Goal: Task Accomplishment & Management: Complete application form

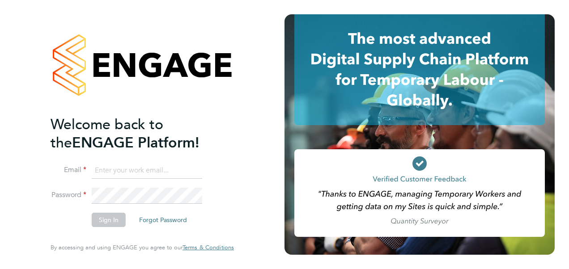
click at [148, 169] on input at bounding box center [147, 171] width 110 height 16
click at [126, 169] on input at bounding box center [147, 171] width 110 height 16
drag, startPoint x: 95, startPoint y: 171, endPoint x: 288, endPoint y: 171, distance: 192.8
click at [288, 171] on app-barbie "Welcome back to the ENGAGE Platform! Email CHRIS.CARRINGTON1@OUTLOOK.COM Passwo…" at bounding box center [284, 134] width 569 height 269
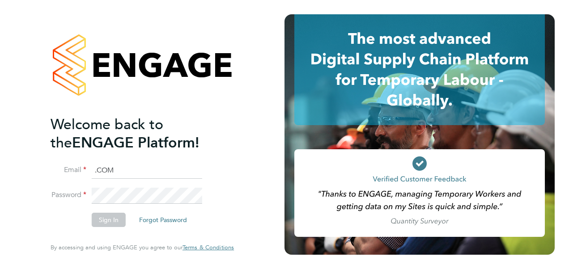
scroll to position [0, 0]
type input "M"
click at [122, 169] on input at bounding box center [147, 171] width 110 height 16
type input "a"
type input "osian.walsh@hays.com"
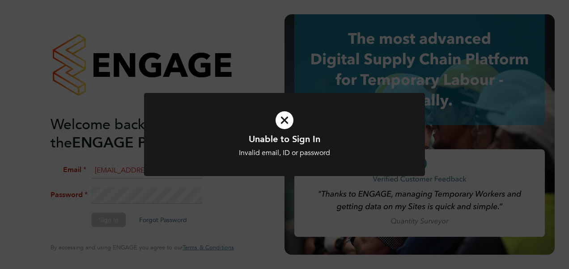
click at [216, 186] on div "Unable to Sign In Invalid email, ID or password Cancel Okay" at bounding box center [284, 140] width 281 height 94
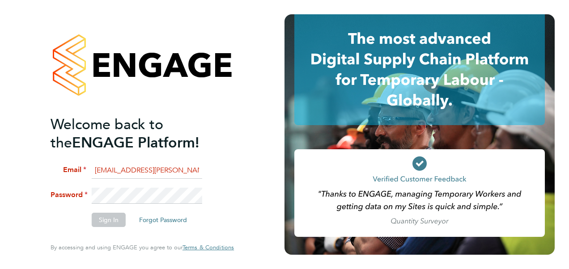
click at [0, 199] on html "Welcome back to the ENGAGE Platform! Email osian.walsh@hays.com Password Sign I…" at bounding box center [284, 134] width 569 height 269
click at [101, 223] on button "Sign In" at bounding box center [109, 220] width 34 height 14
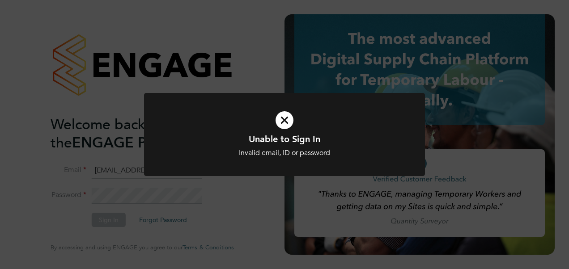
click at [240, 169] on div at bounding box center [284, 135] width 281 height 84
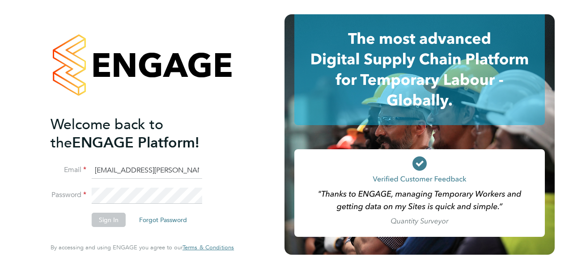
click at [148, 186] on li "Email osian.walsh@hays.com" at bounding box center [138, 175] width 174 height 25
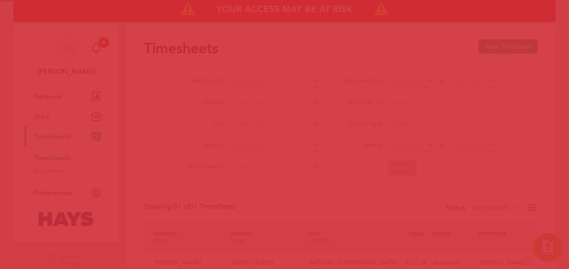
scroll to position [22, 77]
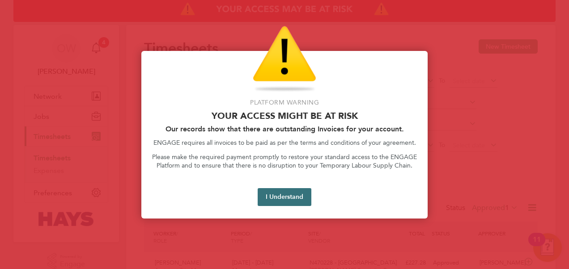
click at [276, 195] on button "I Understand" at bounding box center [285, 197] width 54 height 18
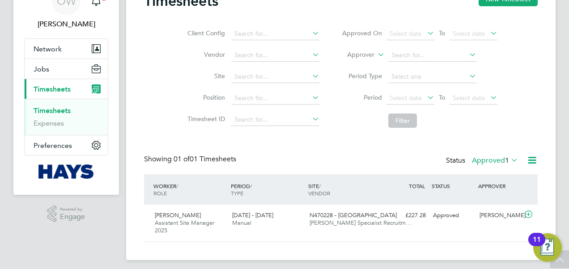
scroll to position [52, 0]
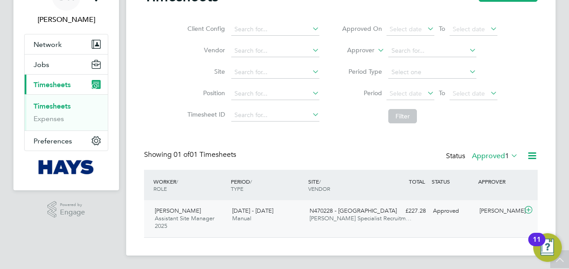
click at [528, 208] on icon at bounding box center [528, 210] width 11 height 7
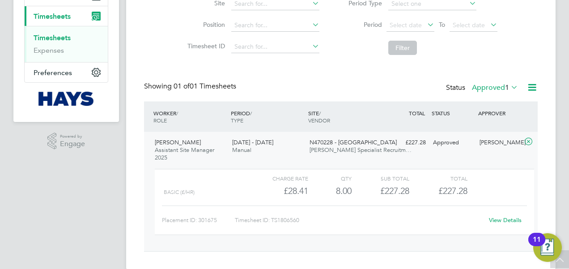
scroll to position [134, 0]
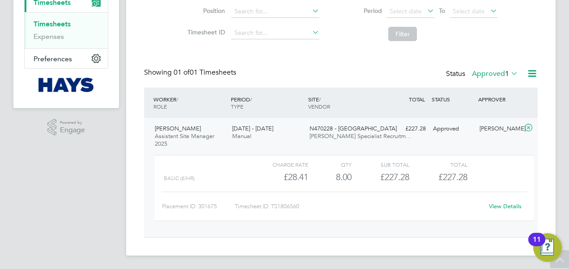
click at [506, 208] on link "View Details" at bounding box center [505, 207] width 33 height 8
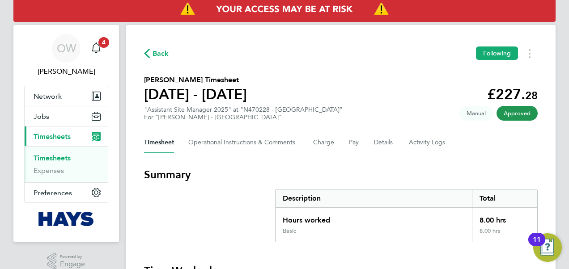
click at [53, 158] on link "Timesheets" at bounding box center [52, 158] width 37 height 8
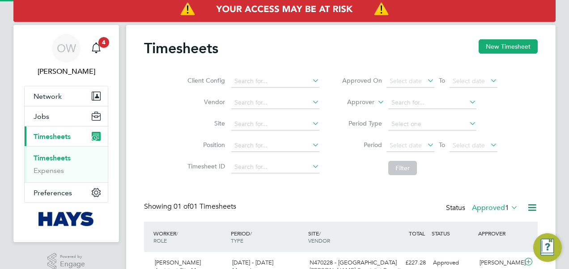
scroll to position [22, 77]
click at [59, 138] on span "Timesheets" at bounding box center [52, 136] width 37 height 8
click at [498, 44] on button "New Timesheet" at bounding box center [508, 46] width 59 height 14
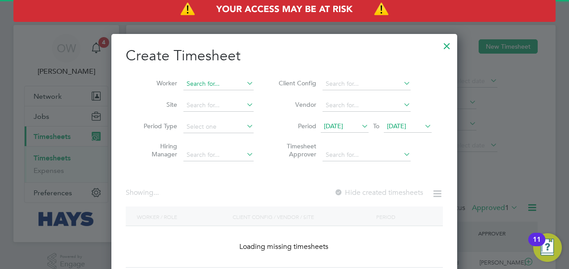
scroll to position [1526, 346]
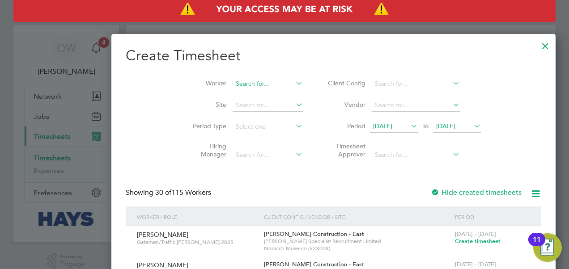
click at [233, 82] on input at bounding box center [268, 84] width 70 height 13
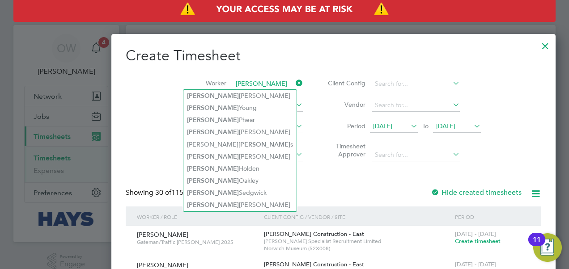
type input "andrew"
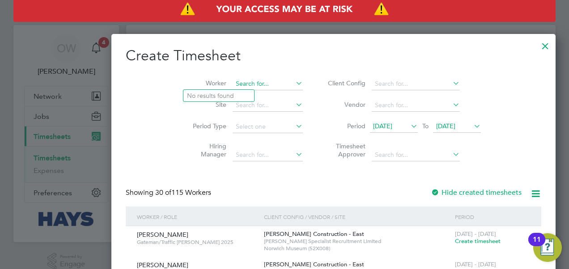
click at [233, 82] on input at bounding box center [268, 84] width 70 height 13
click at [208, 92] on b "Andrew" at bounding box center [213, 96] width 52 height 8
type input "[PERSON_NAME]"
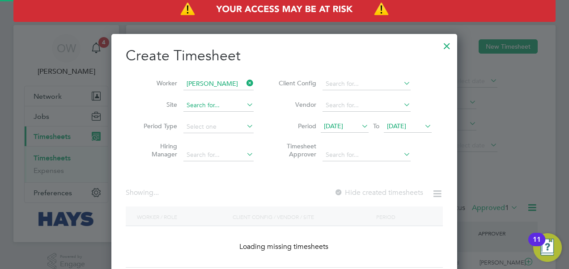
scroll to position [252, 346]
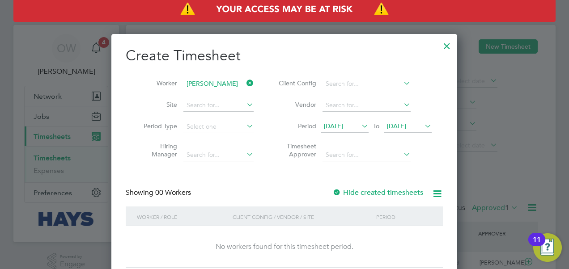
click at [401, 146] on li "Timesheet Approver" at bounding box center [354, 152] width 178 height 28
click at [423, 125] on icon at bounding box center [423, 126] width 0 height 13
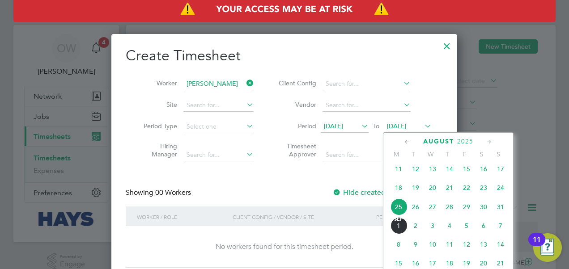
click at [466, 208] on span "29" at bounding box center [466, 207] width 17 height 17
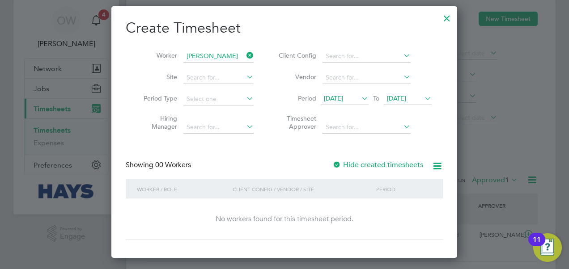
scroll to position [52, 0]
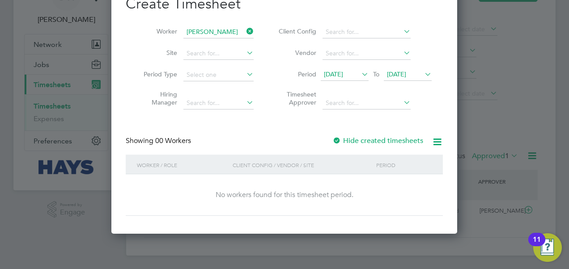
click at [335, 140] on div at bounding box center [336, 141] width 9 height 9
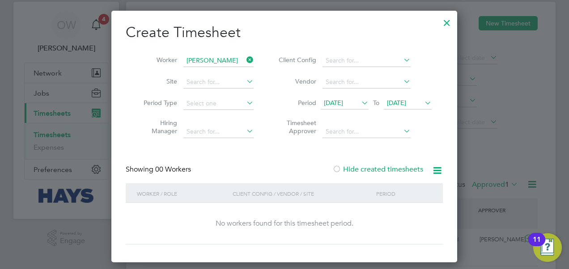
scroll to position [0, 0]
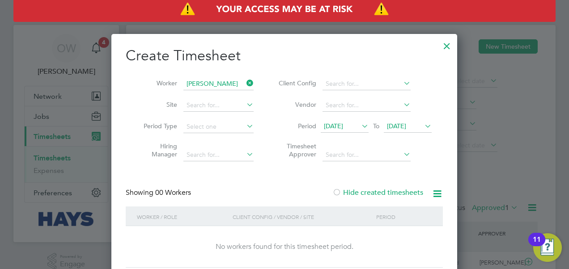
click at [450, 40] on div at bounding box center [447, 44] width 16 height 16
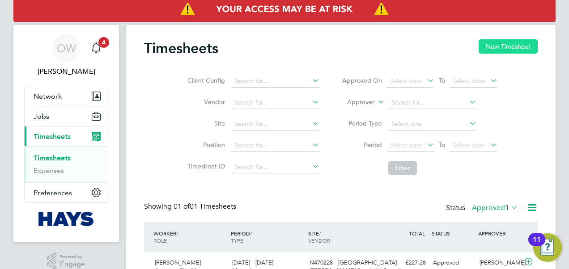
click at [493, 51] on button "New Timesheet" at bounding box center [508, 46] width 59 height 14
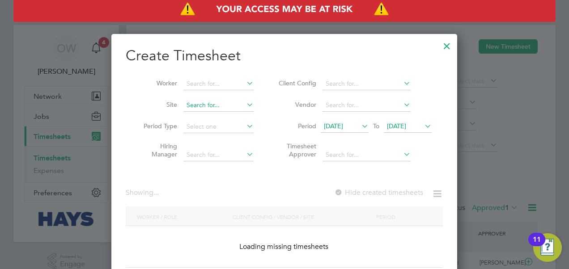
scroll to position [1526, 346]
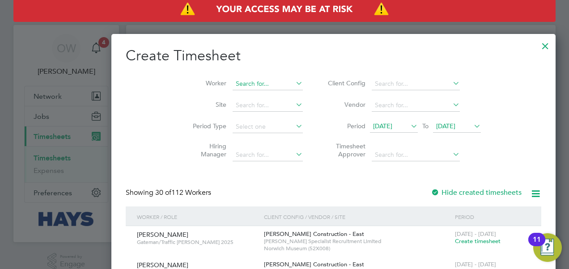
click at [233, 80] on input at bounding box center [268, 84] width 70 height 13
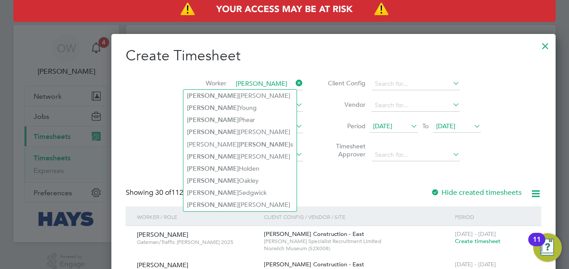
type input "andrew"
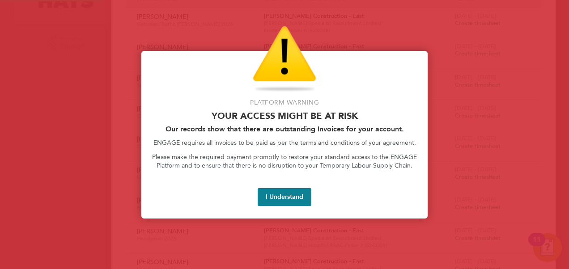
scroll to position [235, 0]
click at [271, 193] on button "I Understand" at bounding box center [285, 197] width 54 height 18
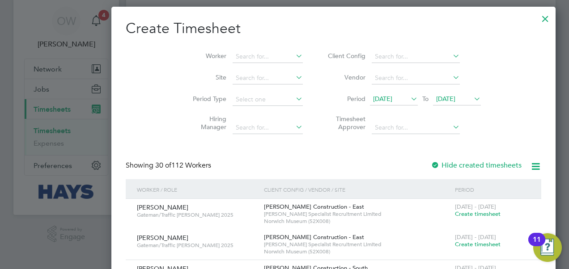
scroll to position [0, 0]
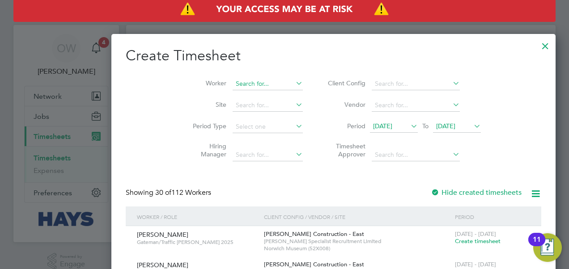
click at [233, 85] on input at bounding box center [268, 84] width 70 height 13
click at [233, 82] on input "andrewwalsh" at bounding box center [268, 84] width 70 height 13
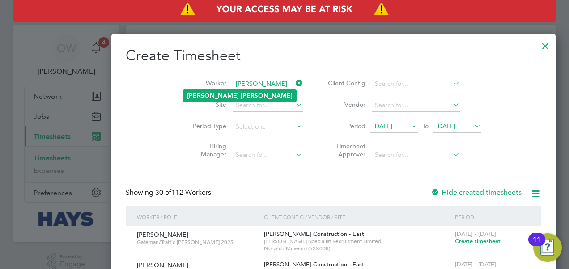
click at [241, 93] on b "Walsh" at bounding box center [267, 96] width 52 height 8
type input "[PERSON_NAME]"
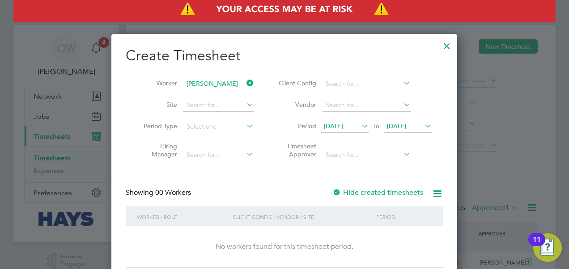
click at [359, 139] on li "Timesheet Approver" at bounding box center [354, 152] width 178 height 28
click at [360, 124] on icon at bounding box center [360, 126] width 0 height 13
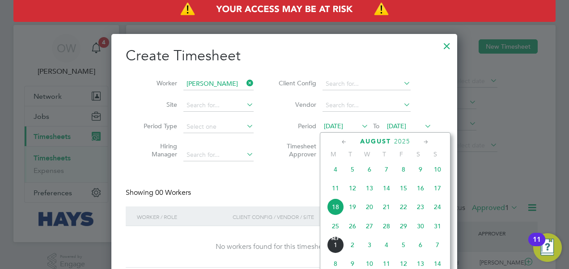
click at [333, 233] on span "25" at bounding box center [335, 226] width 17 height 17
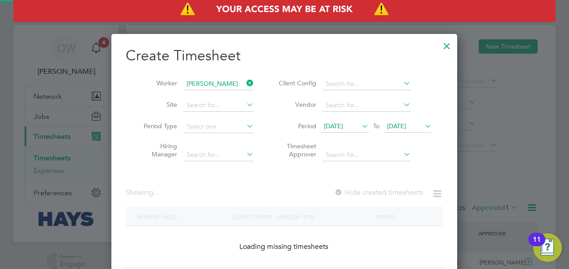
scroll to position [252, 346]
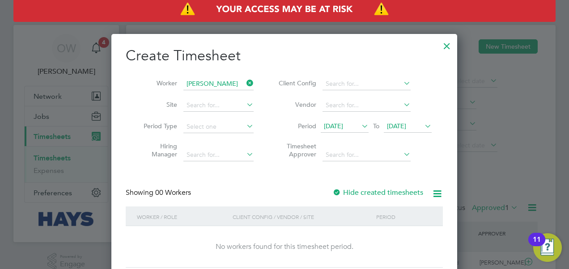
click at [360, 127] on icon at bounding box center [360, 126] width 0 height 13
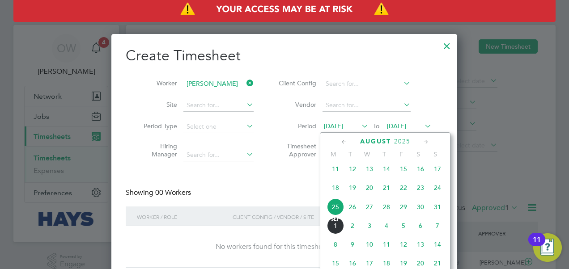
click at [335, 212] on span "25" at bounding box center [335, 207] width 17 height 17
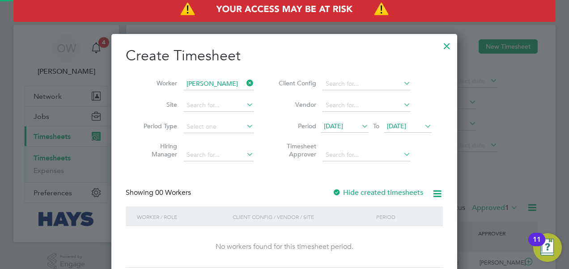
scroll to position [252, 346]
click at [432, 123] on li "Period 25 Aug 2025 To 25 Aug 2025" at bounding box center [354, 126] width 178 height 21
click at [423, 127] on icon at bounding box center [423, 126] width 0 height 13
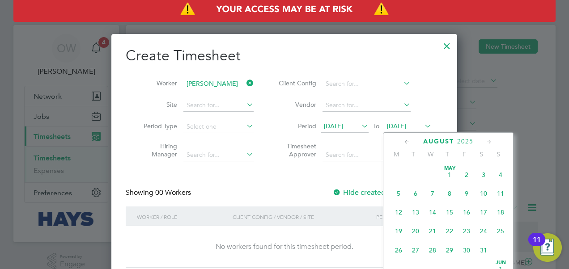
scroll to position [345, 0]
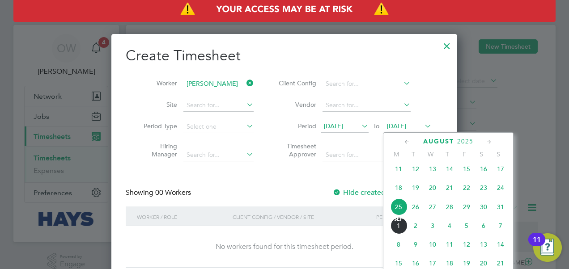
click at [470, 212] on span "29" at bounding box center [466, 207] width 17 height 17
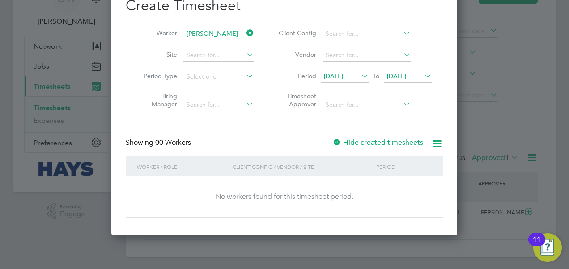
scroll to position [52, 0]
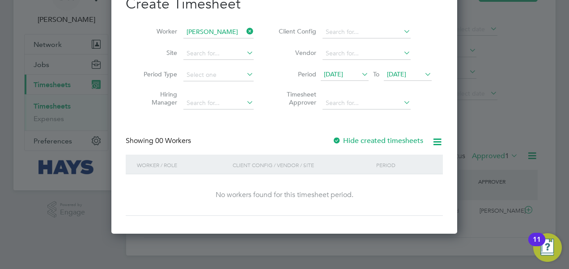
click at [289, 133] on div "Create Timesheet Worker Andrew Walsh Site Period Type Hiring Manager Client Con…" at bounding box center [284, 105] width 317 height 221
click at [276, 142] on div "Showing 00 Workers Hide created timesheets" at bounding box center [284, 145] width 317 height 18
click at [337, 139] on div at bounding box center [336, 141] width 9 height 9
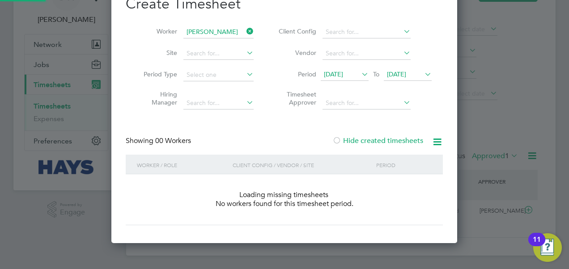
scroll to position [252, 346]
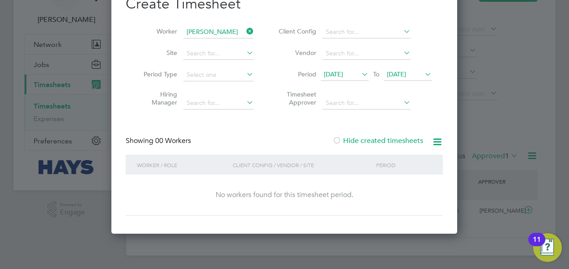
click at [441, 145] on icon at bounding box center [437, 141] width 11 height 11
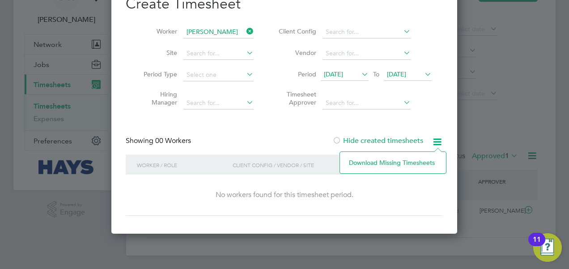
click at [439, 144] on icon at bounding box center [437, 141] width 11 height 11
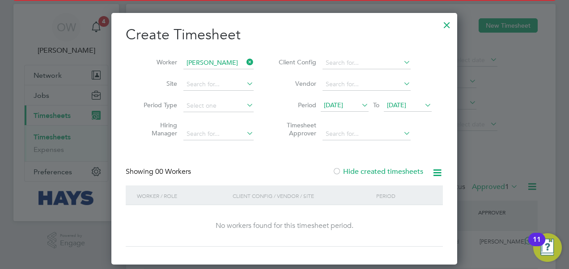
scroll to position [0, 0]
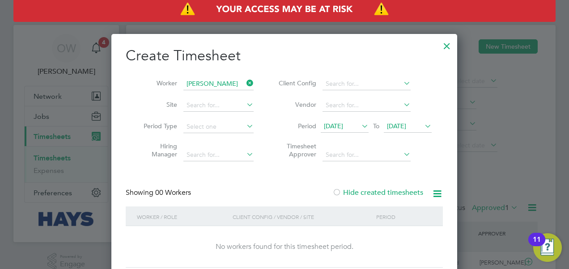
click at [449, 42] on div at bounding box center [447, 44] width 16 height 16
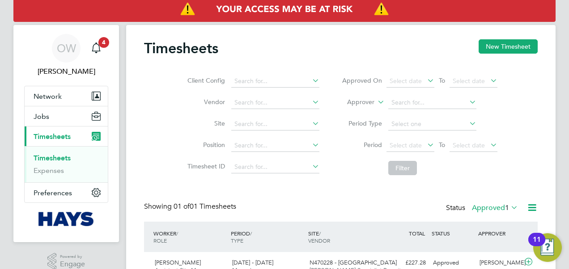
scroll to position [22, 77]
click at [52, 157] on link "Timesheets" at bounding box center [52, 158] width 37 height 8
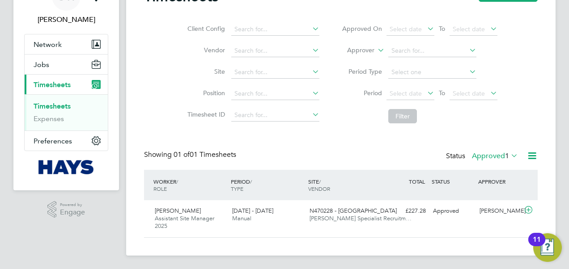
scroll to position [52, 0]
click at [174, 208] on span "[PERSON_NAME]" at bounding box center [178, 211] width 46 height 8
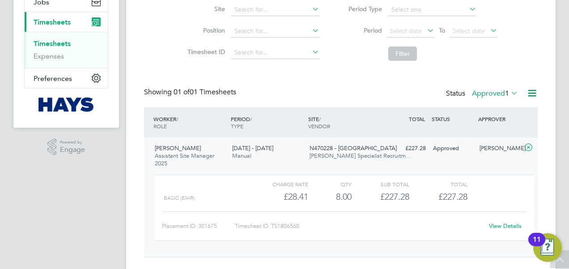
scroll to position [134, 0]
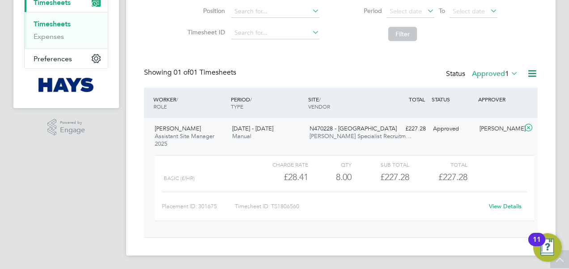
click at [513, 208] on link "View Details" at bounding box center [505, 207] width 33 height 8
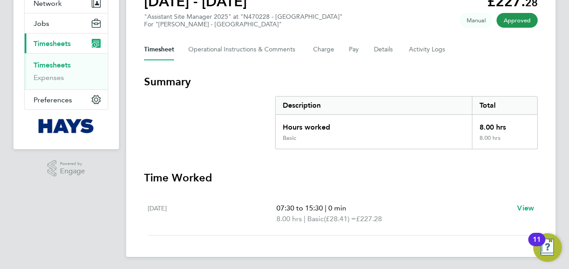
scroll to position [94, 0]
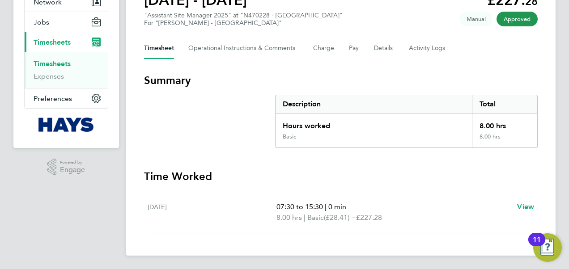
click at [553, 250] on img "Open Resource Center, 11 new notifications" at bounding box center [547, 247] width 29 height 29
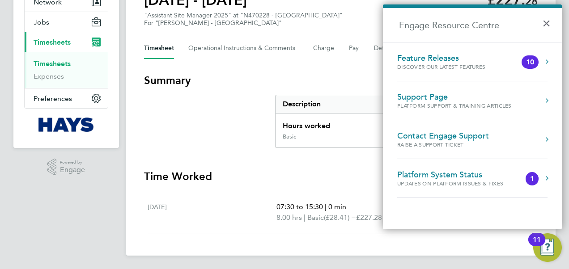
click at [280, 179] on h3 "Time Worked" at bounding box center [341, 177] width 394 height 14
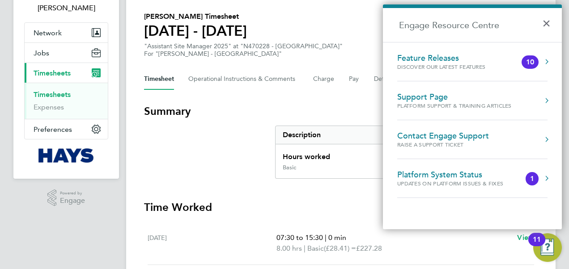
scroll to position [50, 0]
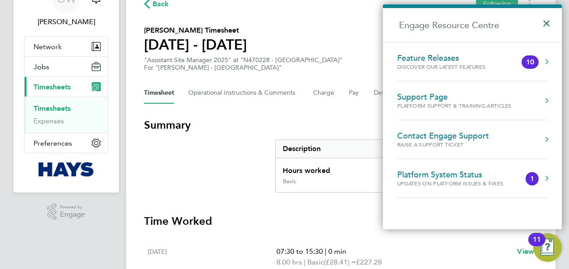
click at [547, 19] on button "×" at bounding box center [548, 21] width 13 height 20
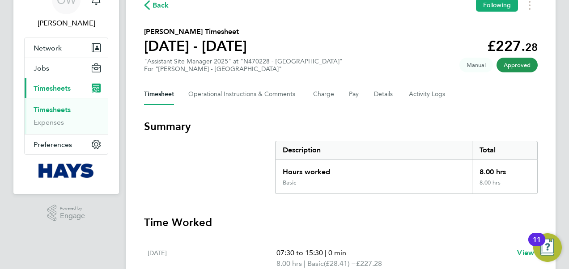
scroll to position [5, 0]
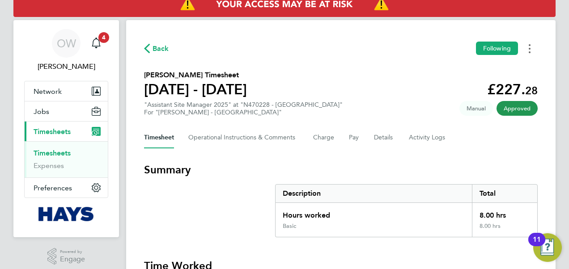
click at [530, 47] on button "Timesheets Menu" at bounding box center [529, 49] width 16 height 14
click at [531, 47] on button "Timesheets Menu" at bounding box center [529, 49] width 16 height 14
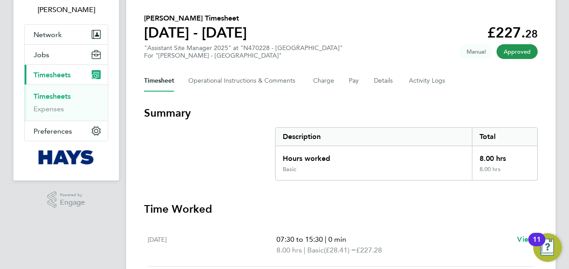
scroll to position [94, 0]
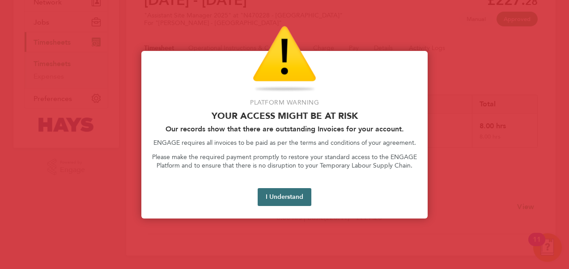
click at [298, 203] on button "I Understand" at bounding box center [285, 197] width 54 height 18
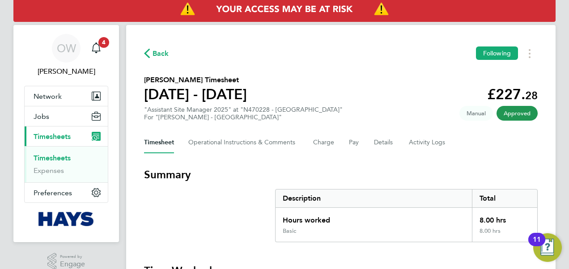
scroll to position [0, 0]
click at [52, 140] on span "Timesheets" at bounding box center [52, 136] width 37 height 8
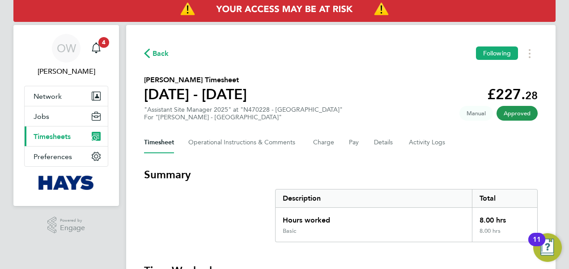
click at [55, 136] on span "Timesheets" at bounding box center [52, 136] width 37 height 8
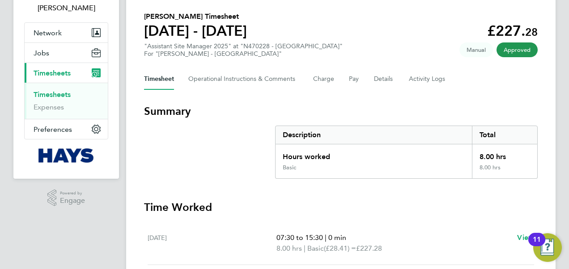
scroll to position [50, 0]
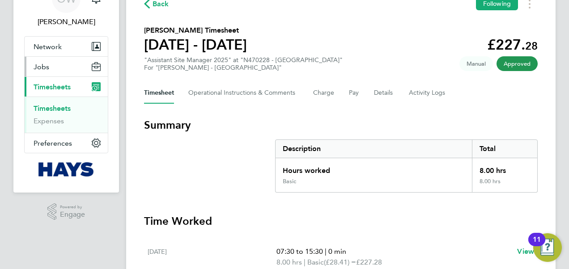
click at [72, 69] on button "Jobs" at bounding box center [66, 67] width 83 height 20
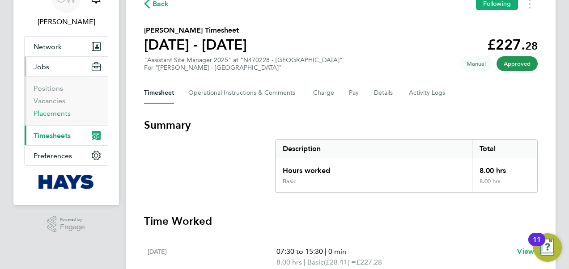
click at [45, 114] on link "Placements" at bounding box center [52, 113] width 37 height 8
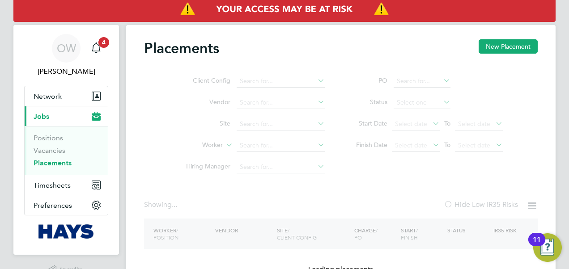
click at [206, 168] on ul "Client Config Vendor Site Worker Hiring Manager" at bounding box center [252, 124] width 168 height 107
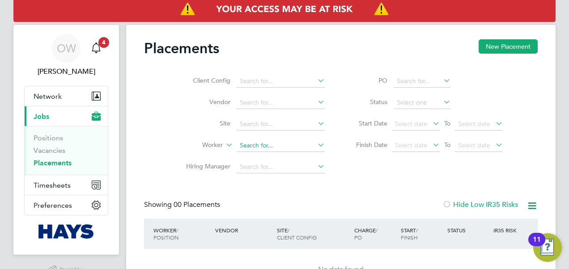
click at [260, 148] on input at bounding box center [281, 146] width 88 height 13
click at [252, 146] on input "andrew walsh" at bounding box center [281, 146] width 88 height 13
click at [250, 145] on input "andrew walsh" at bounding box center [281, 146] width 88 height 13
type input "andy walsh"
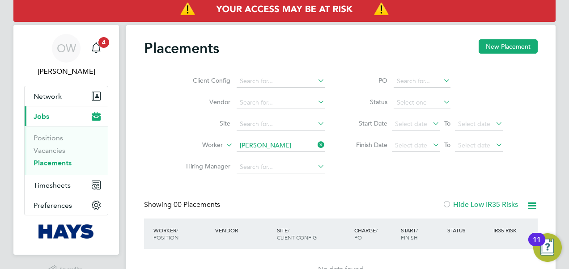
click at [316, 144] on icon at bounding box center [316, 145] width 0 height 13
click at [269, 147] on input at bounding box center [281, 146] width 88 height 13
click at [277, 254] on li "Andre w Walsh" at bounding box center [294, 255] width 115 height 12
type input "[PERSON_NAME]"
click at [66, 187] on span "Timesheets" at bounding box center [52, 185] width 37 height 8
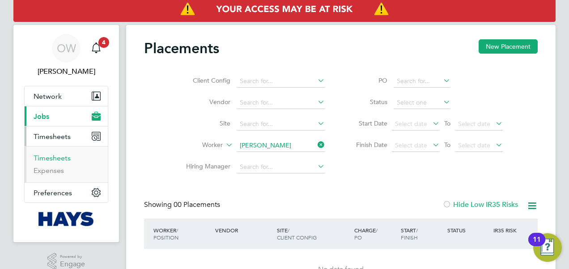
click at [41, 157] on link "Timesheets" at bounding box center [52, 158] width 37 height 8
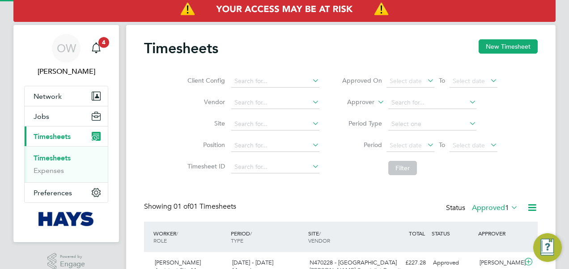
scroll to position [22, 77]
click at [507, 49] on button "New Timesheet" at bounding box center [508, 46] width 59 height 14
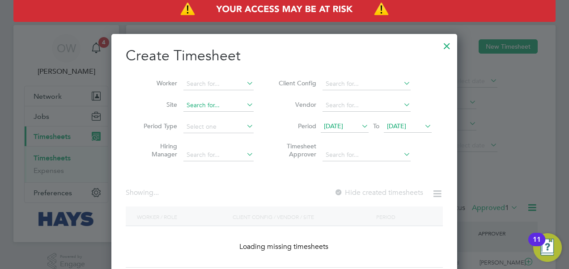
scroll to position [1526, 346]
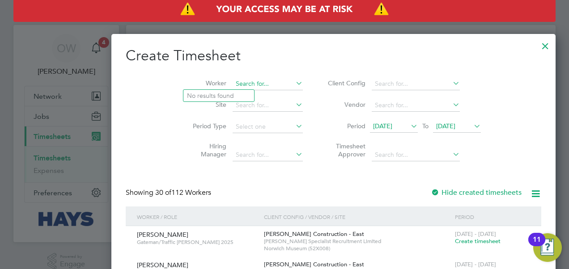
click at [233, 81] on input at bounding box center [268, 84] width 70 height 13
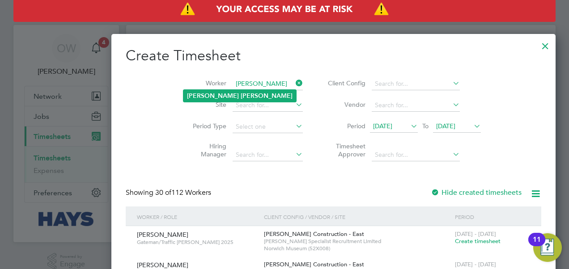
type input "andrew walsh"
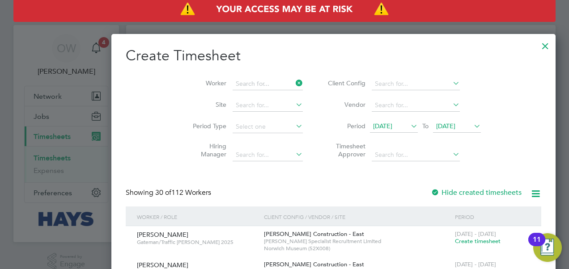
scroll to position [252, 346]
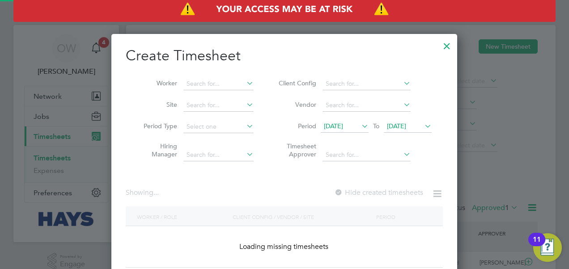
click at [199, 96] on div "Timesheets New Timesheet Client Config Vendor Site Position Timesheet ID Approv…" at bounding box center [340, 166] width 429 height 283
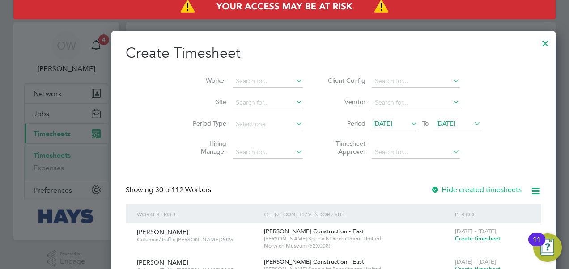
scroll to position [0, 0]
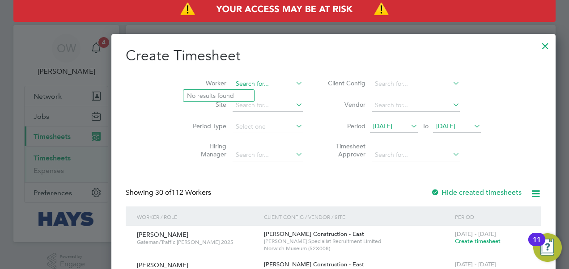
click at [233, 83] on input at bounding box center [268, 84] width 70 height 13
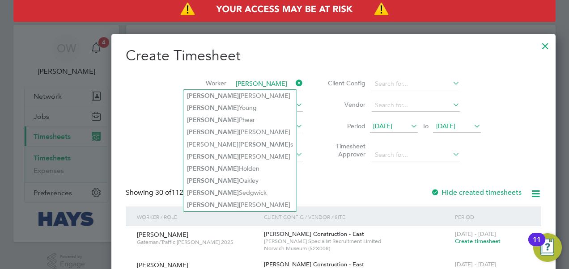
type input "andrew"
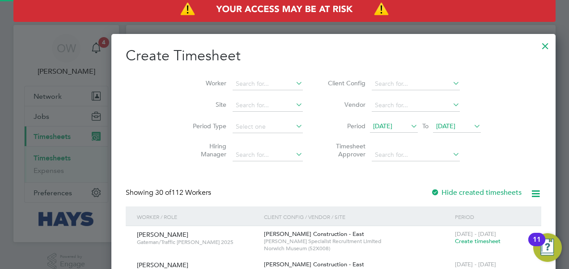
scroll to position [1526, 346]
click at [233, 85] on input at bounding box center [268, 84] width 70 height 13
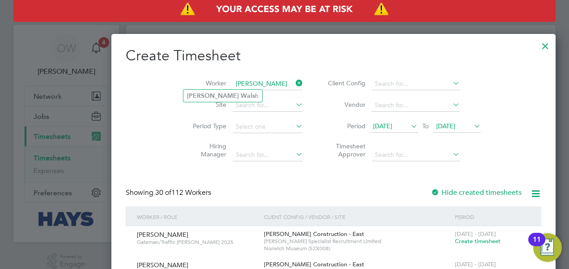
click at [190, 93] on b "Andrew" at bounding box center [213, 96] width 52 height 8
type input "[PERSON_NAME]"
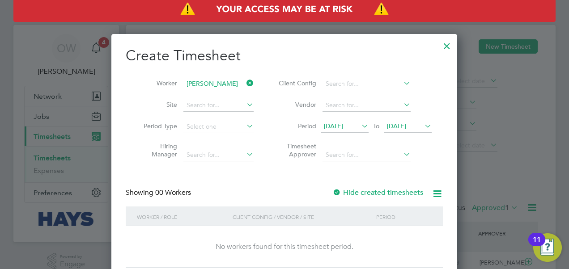
scroll to position [45, 0]
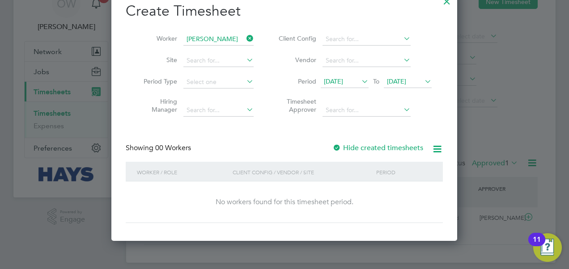
click at [423, 79] on icon at bounding box center [423, 81] width 0 height 13
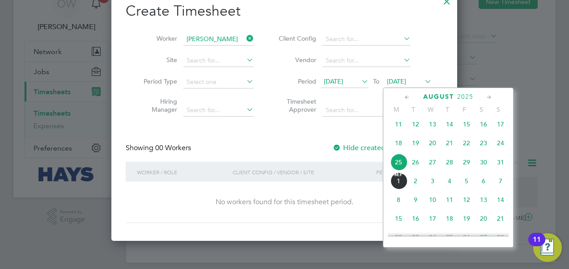
click at [400, 167] on span "25" at bounding box center [398, 162] width 17 height 17
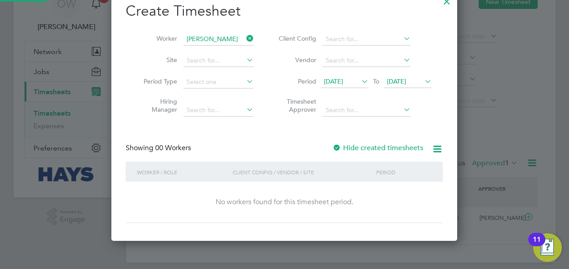
scroll to position [252, 346]
click at [423, 81] on icon at bounding box center [423, 81] width 0 height 13
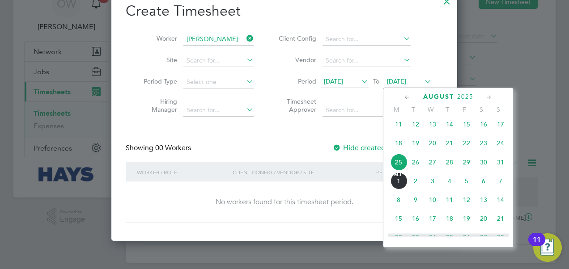
click at [470, 167] on span "29" at bounding box center [466, 162] width 17 height 17
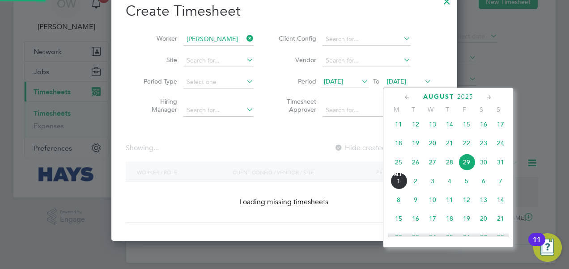
scroll to position [0, 0]
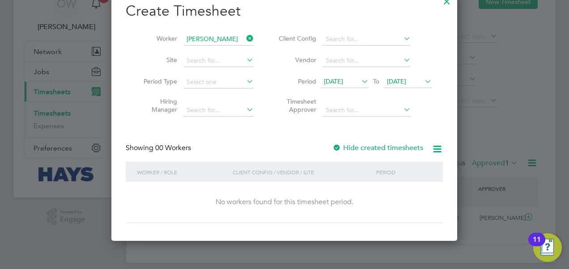
click at [423, 83] on icon at bounding box center [423, 81] width 0 height 13
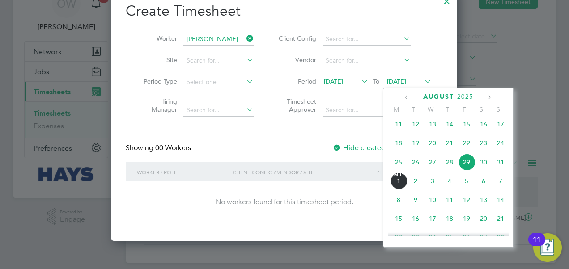
click at [402, 148] on span "18" at bounding box center [398, 143] width 17 height 17
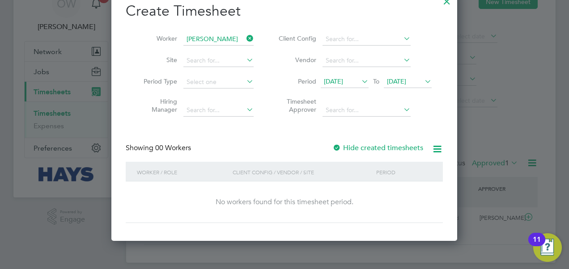
click at [373, 147] on label "Hide created timesheets" at bounding box center [377, 148] width 91 height 9
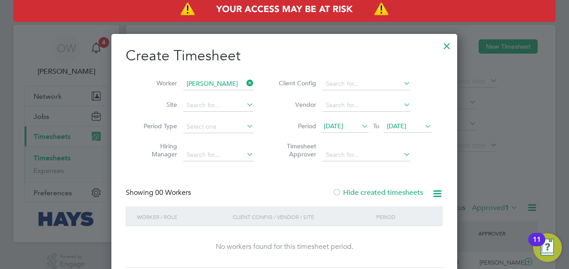
click at [423, 126] on icon at bounding box center [423, 126] width 0 height 13
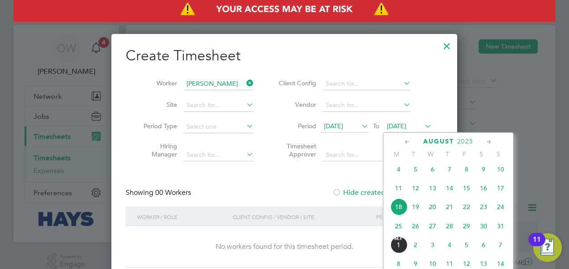
click at [468, 229] on span "29" at bounding box center [466, 226] width 17 height 17
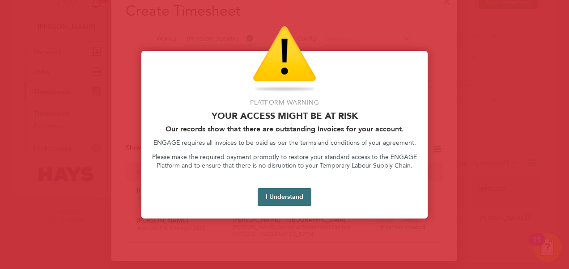
click at [282, 198] on button "I Understand" at bounding box center [285, 197] width 54 height 18
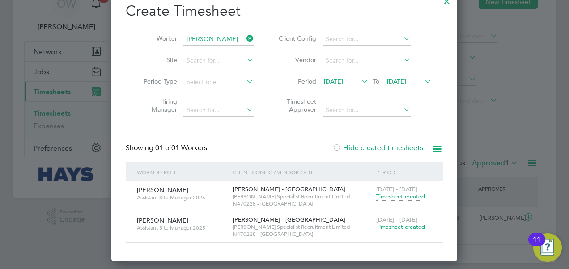
click at [394, 229] on span "Timesheet created" at bounding box center [400, 227] width 49 height 8
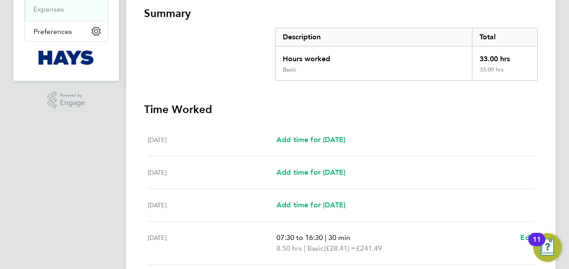
scroll to position [141, 0]
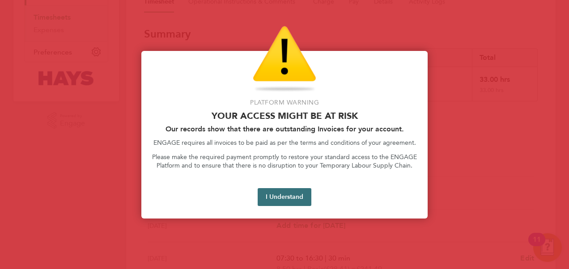
click at [271, 197] on button "I Understand" at bounding box center [285, 197] width 54 height 18
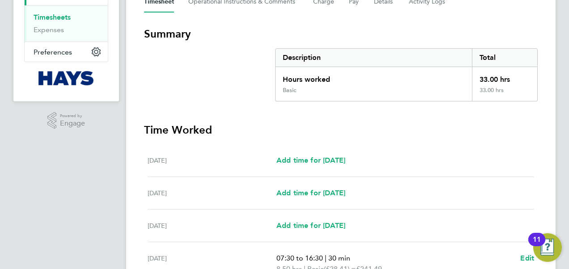
scroll to position [126, 0]
